Goal: Task Accomplishment & Management: Use online tool/utility

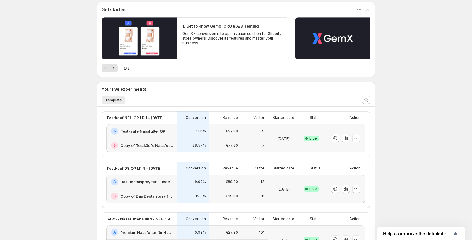
scroll to position [53, 0]
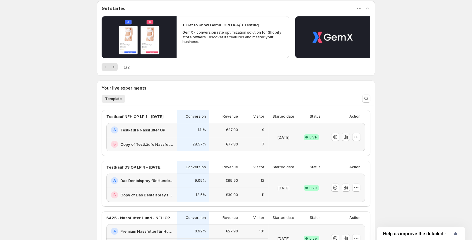
click at [349, 135] on icon "button" at bounding box center [346, 137] width 6 height 6
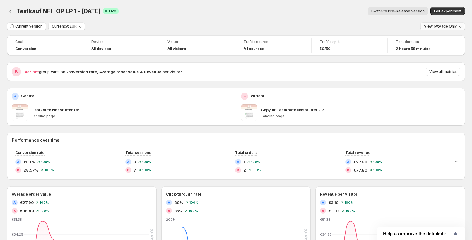
click at [448, 30] on div "View by: Page Only" at bounding box center [443, 26] width 45 height 8
click at [448, 26] on span "View by: Page Only" at bounding box center [440, 26] width 33 height 5
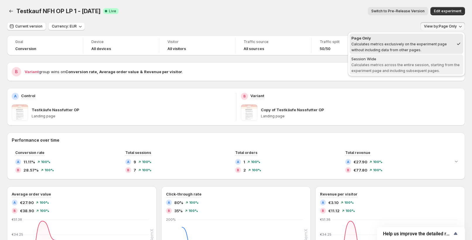
click at [410, 63] on span "Calculates metrics across the entire session, starting from the experiment page…" at bounding box center [406, 68] width 108 height 10
